Goal: Check status: Check status

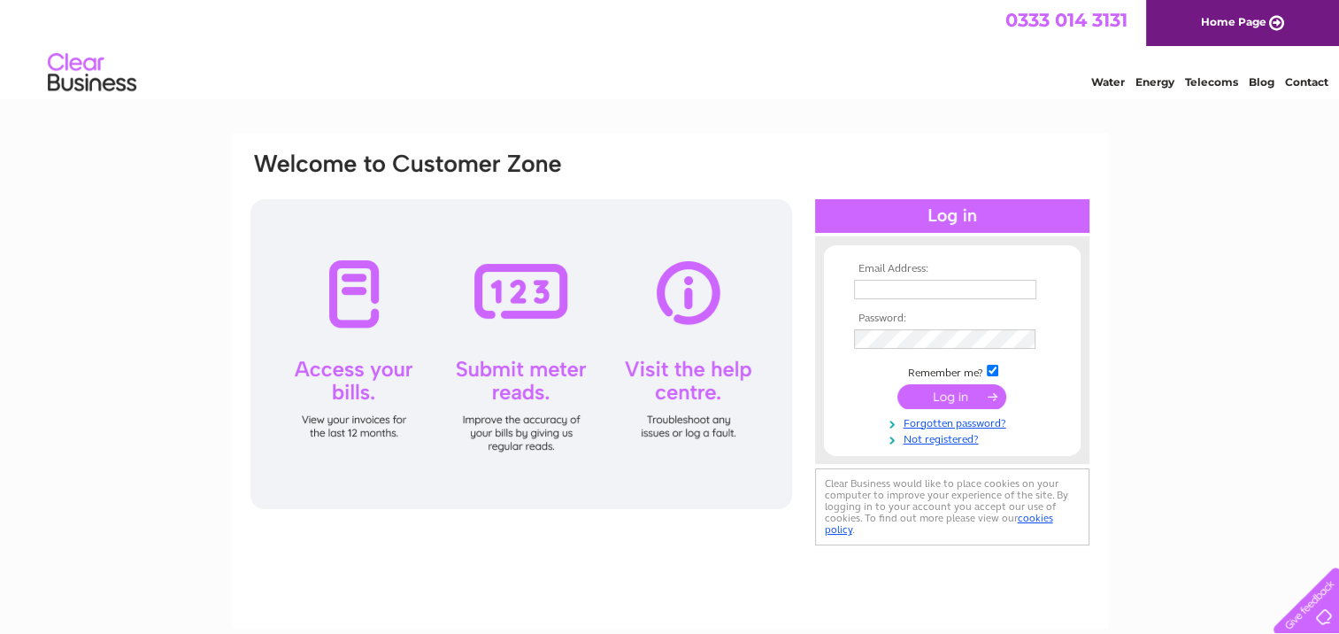
type input "sales@laminatesltd.co.uk"
click at [930, 401] on input "submit" at bounding box center [951, 396] width 109 height 25
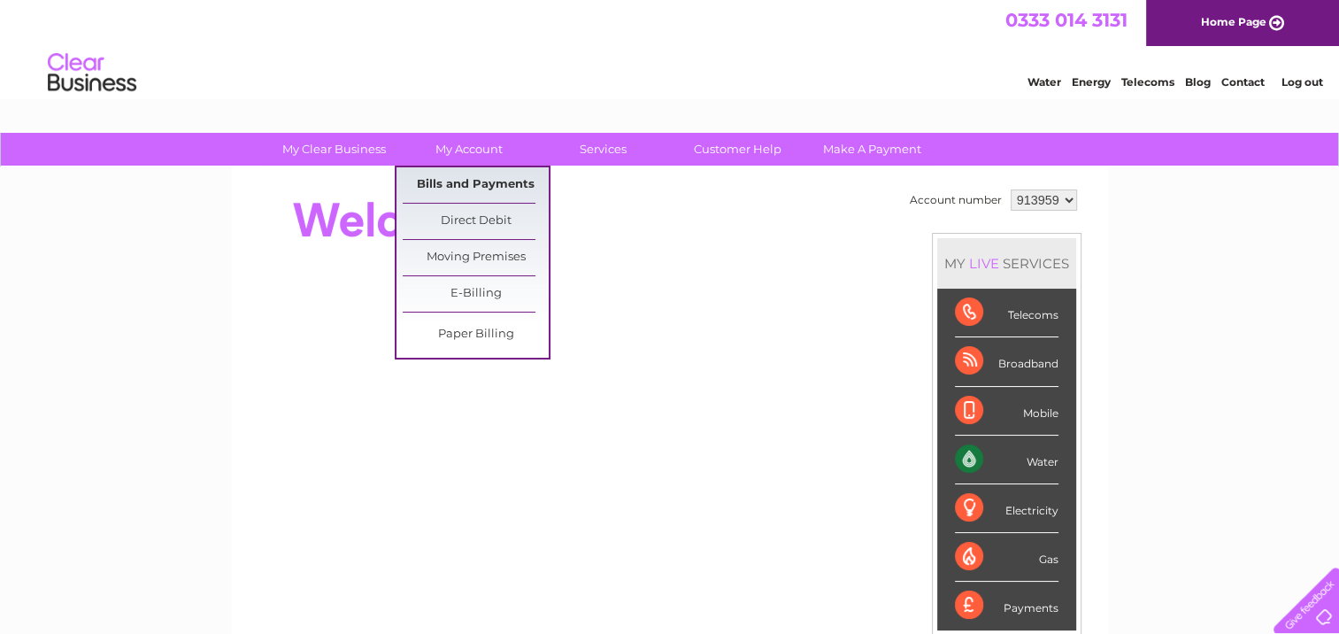
click at [467, 182] on link "Bills and Payments" at bounding box center [476, 184] width 146 height 35
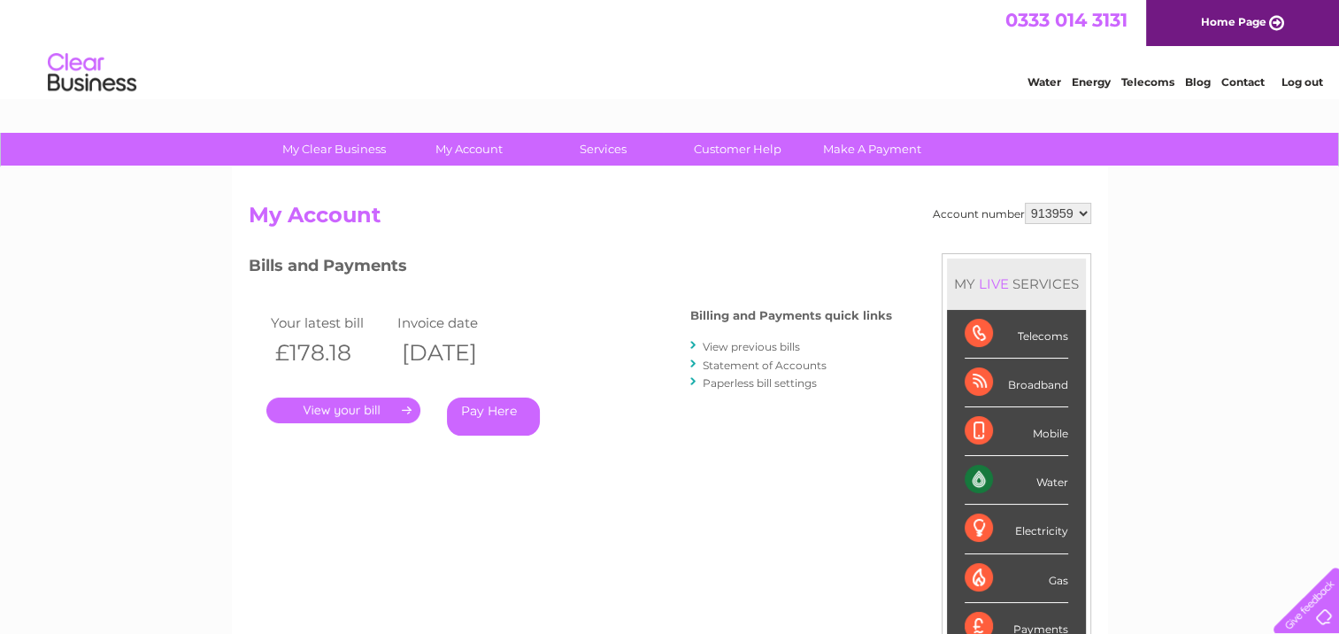
scroll to position [89, 0]
